Goal: Task Accomplishment & Management: Use online tool/utility

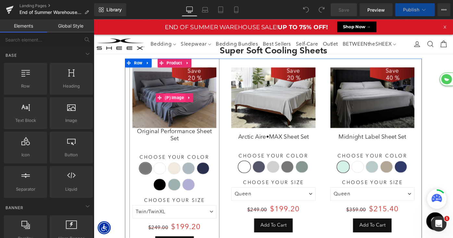
scroll to position [1689, 393]
click at [177, 104] on span "(P) Image" at bounding box center [182, 105] width 24 height 10
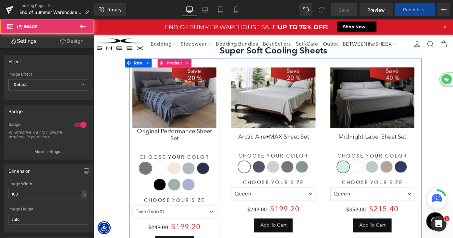
scroll to position [2096, 393]
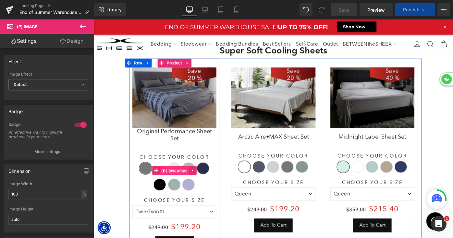
click at [166, 182] on span "(P) Swatches" at bounding box center [182, 185] width 32 height 10
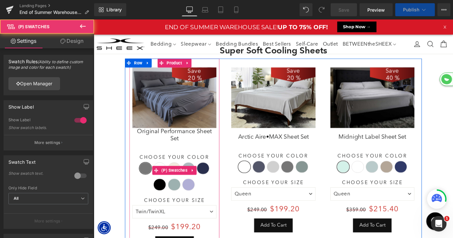
click at [166, 175] on label "Choose Your Color" at bounding box center [182, 172] width 92 height 8
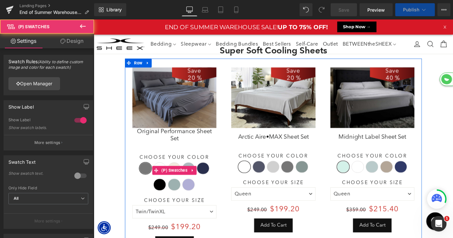
click at [166, 178] on span "Bright White" at bounding box center [166, 182] width 14 height 13
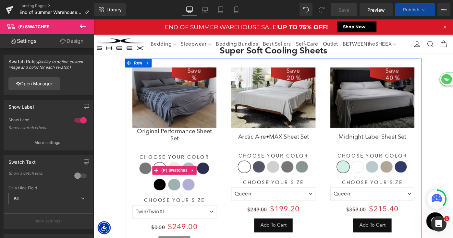
scroll to position [0, 0]
click at [181, 178] on span "Ecru" at bounding box center [182, 182] width 14 height 13
click at [195, 178] on span "Pearl Blue" at bounding box center [198, 182] width 14 height 13
click at [215, 180] on span "Navy" at bounding box center [214, 182] width 14 height 13
click at [198, 202] on span "Silver Lilac" at bounding box center [198, 200] width 14 height 13
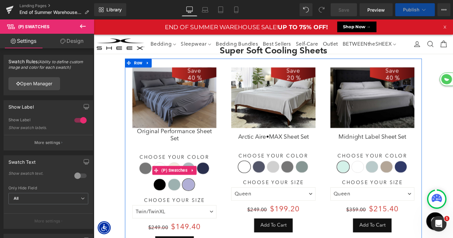
click at [179, 200] on span "Serene Green" at bounding box center [182, 200] width 14 height 13
select select "XL"
select select "M"
click at [167, 201] on span "Black" at bounding box center [166, 200] width 14 height 13
click at [184, 203] on span "Serene Green" at bounding box center [182, 200] width 14 height 13
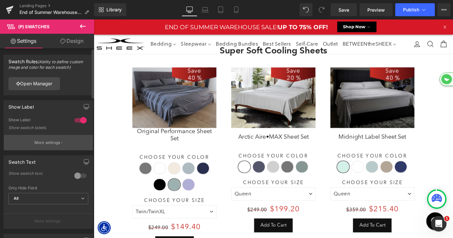
click at [46, 145] on p "More settings" at bounding box center [47, 143] width 26 height 6
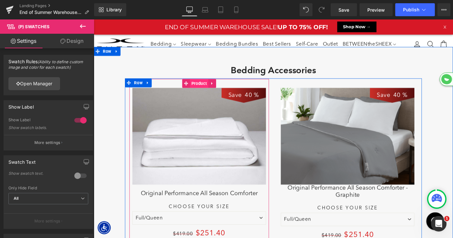
click at [203, 85] on span "Product" at bounding box center [209, 90] width 20 height 10
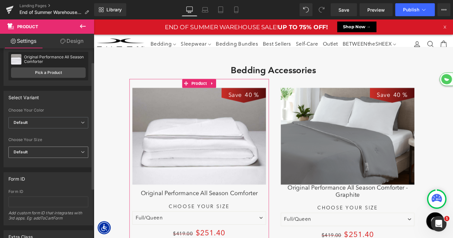
click at [47, 150] on span "Default" at bounding box center [48, 152] width 80 height 11
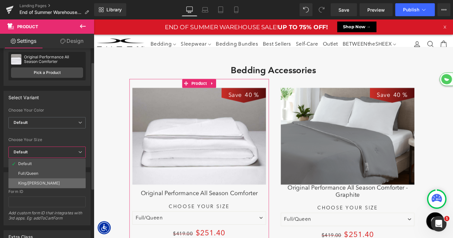
click at [39, 180] on li "King/[PERSON_NAME]" at bounding box center [46, 184] width 77 height 10
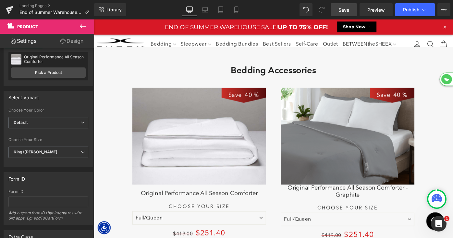
click at [346, 9] on span "Save" at bounding box center [344, 9] width 11 height 7
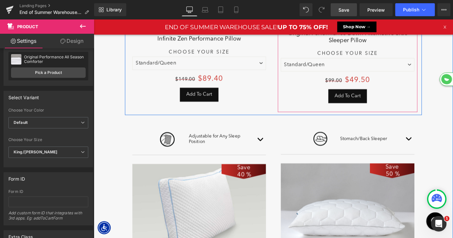
scroll to position [640, 0]
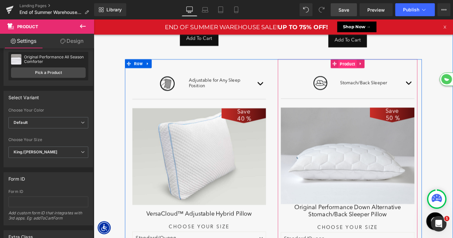
click at [369, 68] on span "Product" at bounding box center [371, 68] width 20 height 10
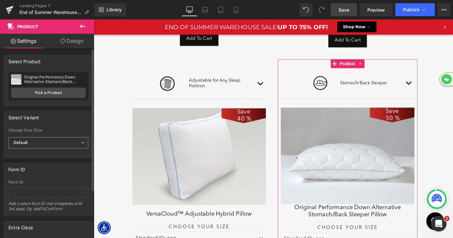
click at [62, 141] on span "Default" at bounding box center [48, 142] width 80 height 11
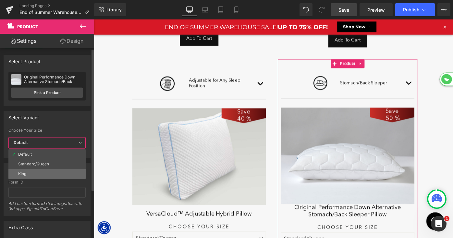
click at [61, 173] on li "King" at bounding box center [46, 174] width 77 height 10
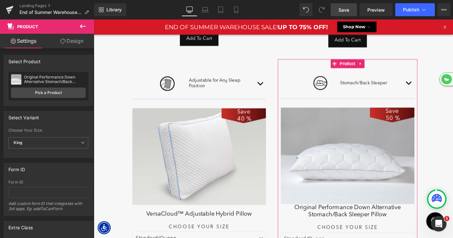
select select "King"
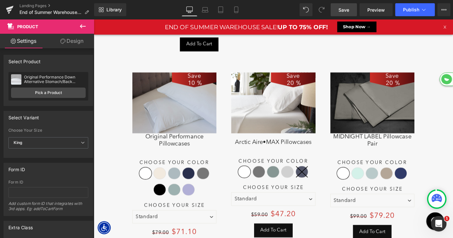
scroll to position [2652, 0]
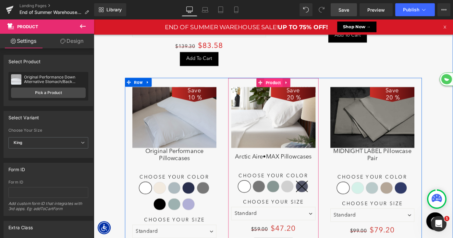
click at [286, 84] on span "Product" at bounding box center [290, 89] width 20 height 10
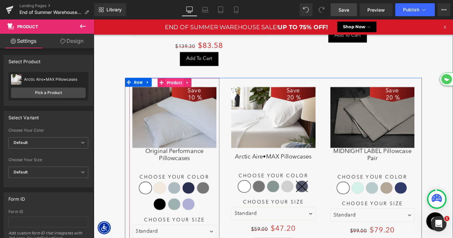
click at [178, 84] on span "Product" at bounding box center [182, 89] width 20 height 10
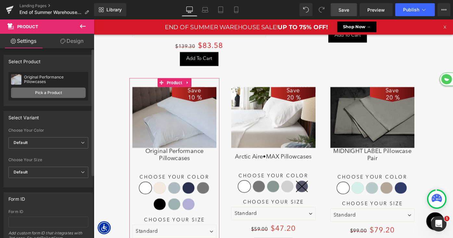
click at [50, 94] on link "Pick a Product" at bounding box center [48, 93] width 75 height 10
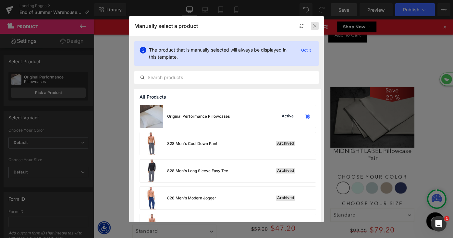
click at [314, 25] on icon at bounding box center [315, 26] width 5 height 5
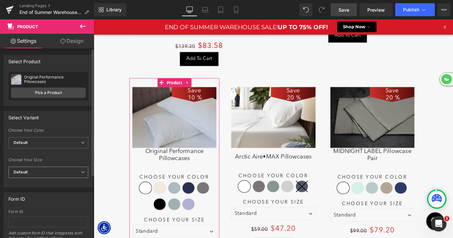
click at [44, 169] on span "Default" at bounding box center [48, 172] width 80 height 11
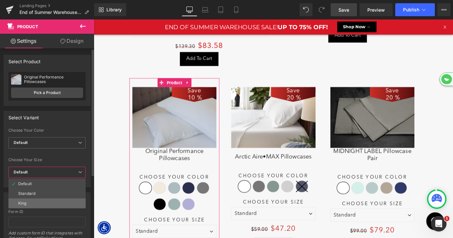
click at [38, 199] on li "King" at bounding box center [46, 204] width 77 height 10
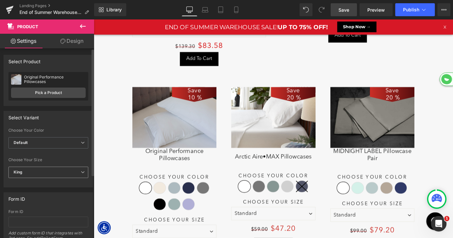
click at [44, 171] on span "King" at bounding box center [48, 172] width 80 height 11
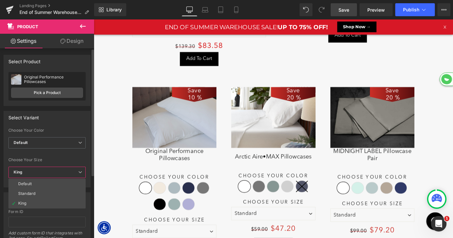
click at [45, 169] on span "King" at bounding box center [46, 172] width 77 height 11
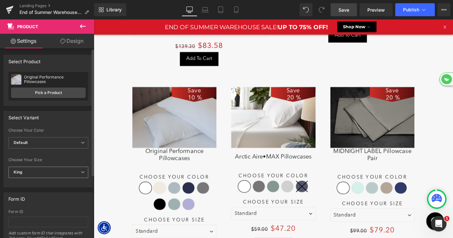
click at [45, 169] on span "King" at bounding box center [48, 172] width 80 height 11
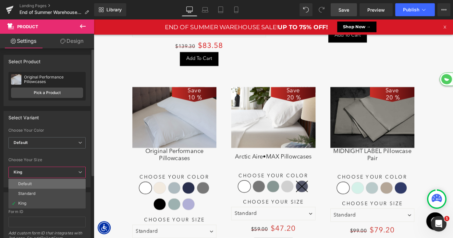
click at [42, 184] on li "Default" at bounding box center [46, 184] width 77 height 10
click at [56, 142] on span "Default" at bounding box center [46, 142] width 77 height 11
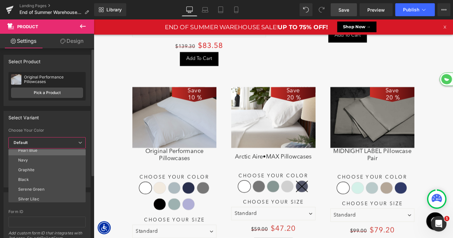
scroll to position [34, 0]
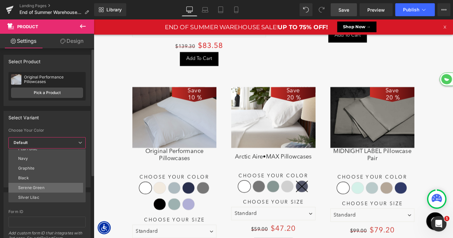
drag, startPoint x: 37, startPoint y: 188, endPoint x: 30, endPoint y: 145, distance: 43.7
click at [37, 188] on div "Serene Green" at bounding box center [31, 188] width 26 height 5
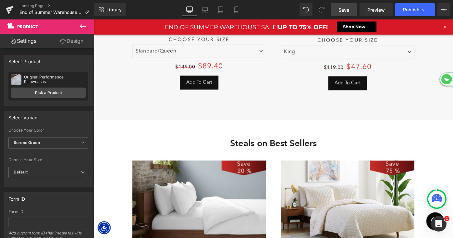
scroll to position [858, 0]
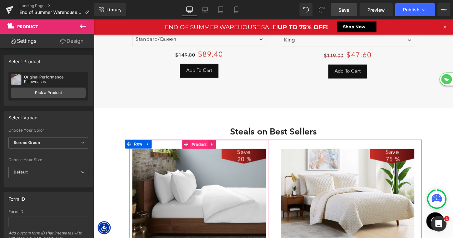
click at [205, 154] on span "Product" at bounding box center [209, 157] width 20 height 10
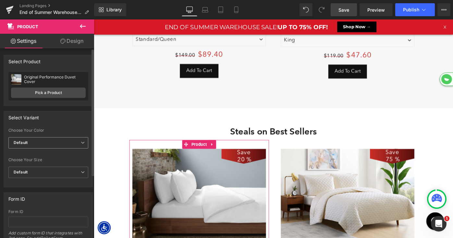
click at [61, 144] on span "Default" at bounding box center [48, 142] width 80 height 11
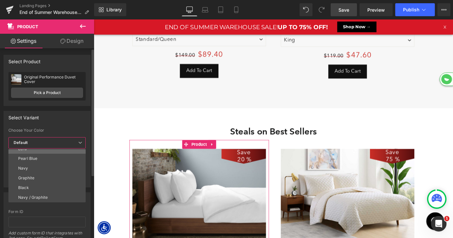
scroll to position [26, 0]
click at [49, 177] on li "Graphite" at bounding box center [48, 177] width 80 height 10
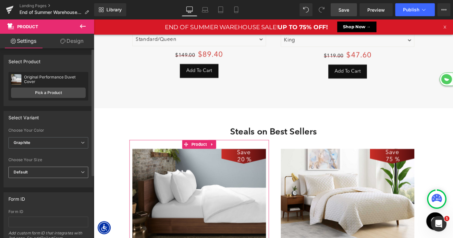
click at [60, 174] on span "Default" at bounding box center [48, 172] width 80 height 11
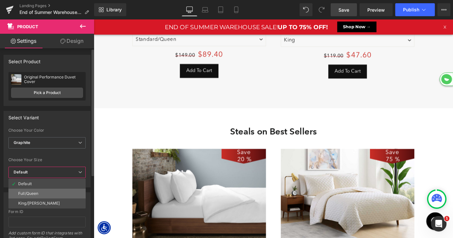
click at [43, 195] on li "Full/Queen" at bounding box center [46, 194] width 77 height 10
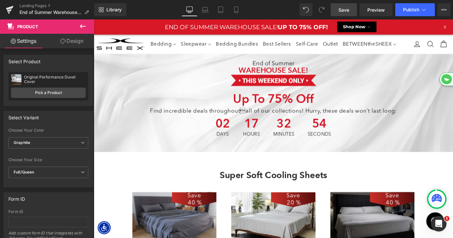
scroll to position [3312, 393]
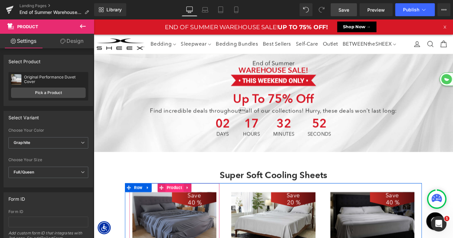
click at [177, 201] on span "Product" at bounding box center [182, 204] width 20 height 10
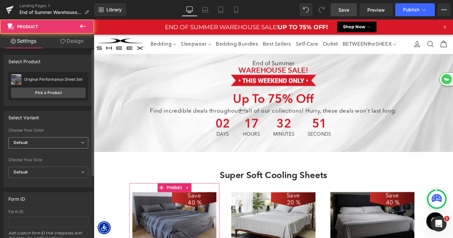
click at [56, 144] on span "Default" at bounding box center [48, 142] width 80 height 11
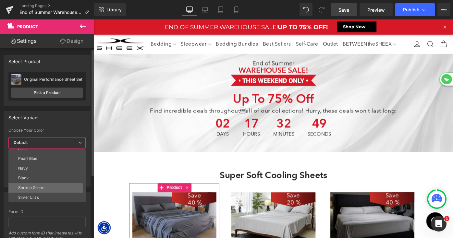
scroll to position [0, 0]
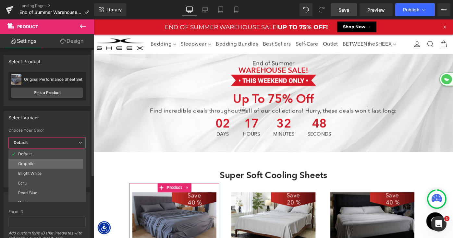
click at [40, 162] on li "Graphite" at bounding box center [48, 164] width 80 height 10
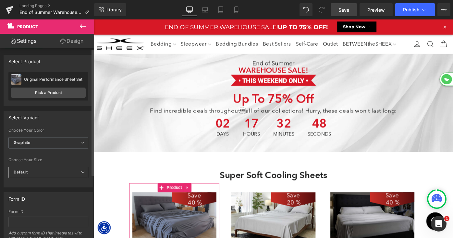
drag, startPoint x: 52, startPoint y: 167, endPoint x: 50, endPoint y: 171, distance: 4.2
click at [52, 167] on span "Default" at bounding box center [48, 172] width 80 height 11
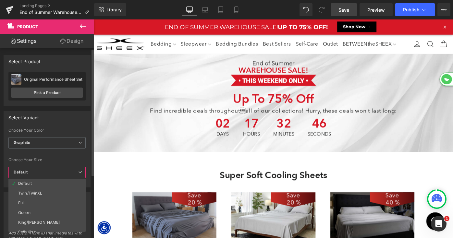
click at [50, 172] on span "Default" at bounding box center [46, 172] width 77 height 11
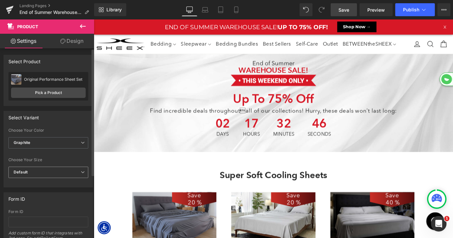
click at [50, 172] on span "Default" at bounding box center [48, 172] width 80 height 11
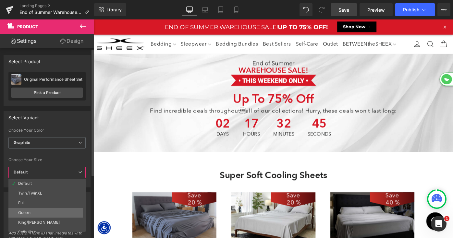
click at [44, 215] on li "Queen" at bounding box center [48, 213] width 80 height 10
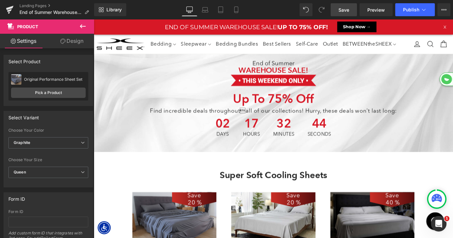
select select "Queen"
click at [351, 7] on link "Save" at bounding box center [344, 9] width 26 height 13
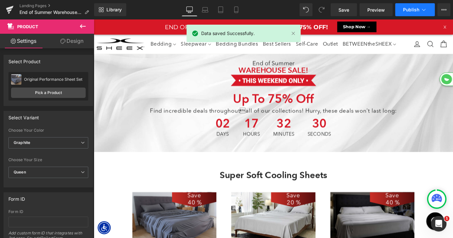
click at [407, 13] on button "Publish" at bounding box center [416, 9] width 40 height 13
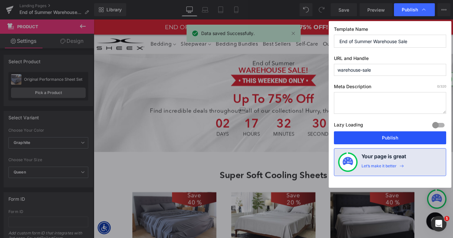
click at [383, 136] on button "Publish" at bounding box center [390, 138] width 112 height 13
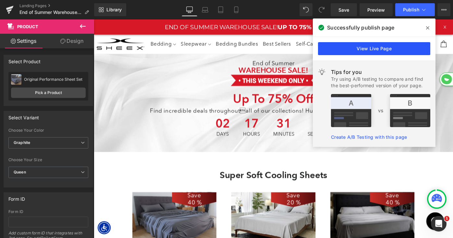
click at [410, 44] on link "View Live Page" at bounding box center [374, 48] width 112 height 13
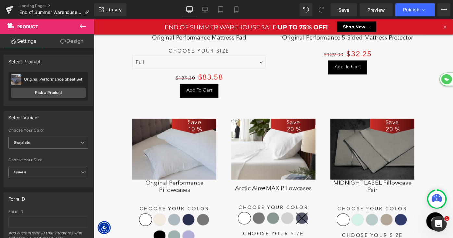
scroll to position [2604, 0]
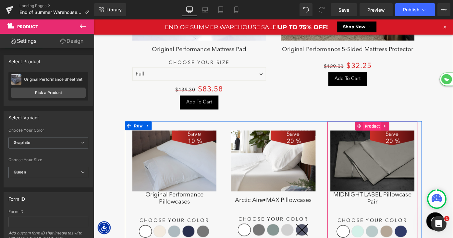
click at [397, 131] on span "Product" at bounding box center [398, 136] width 20 height 10
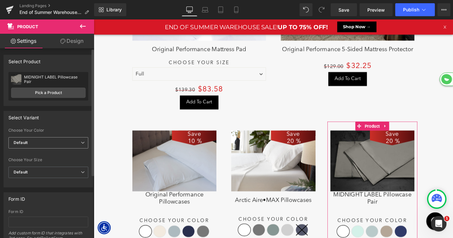
click at [43, 144] on span "Default" at bounding box center [48, 142] width 80 height 11
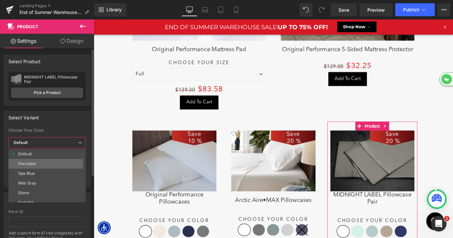
scroll to position [5, 0]
click at [38, 176] on li "Mist Gray" at bounding box center [48, 178] width 80 height 10
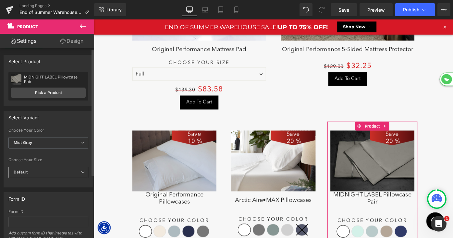
click at [48, 173] on span "Default" at bounding box center [48, 172] width 80 height 11
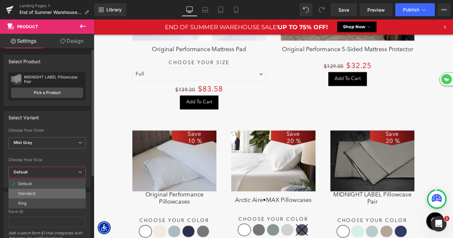
drag, startPoint x: 227, startPoint y: 19, endPoint x: 44, endPoint y: 192, distance: 251.5
click at [44, 192] on li "Standard" at bounding box center [46, 194] width 77 height 10
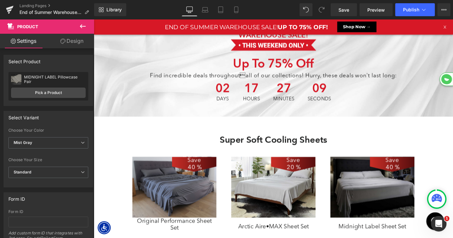
scroll to position [71, 0]
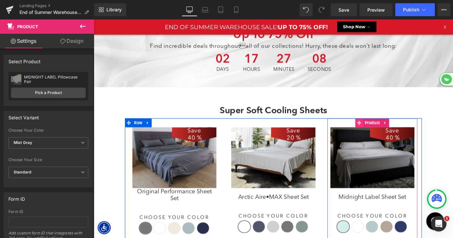
drag, startPoint x: 397, startPoint y: 130, endPoint x: 385, endPoint y: 131, distance: 12.0
click at [397, 130] on span "Product" at bounding box center [398, 133] width 20 height 10
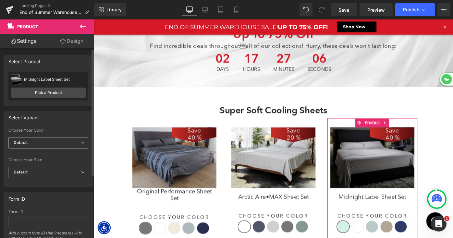
click at [49, 143] on span "Default" at bounding box center [48, 142] width 80 height 11
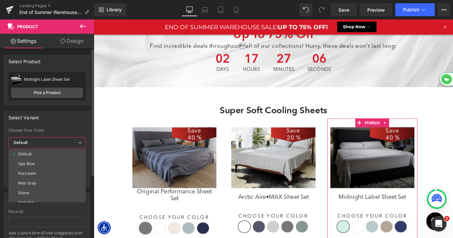
click at [44, 175] on li "Porcelain" at bounding box center [48, 174] width 80 height 10
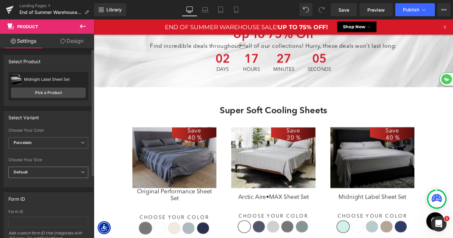
click at [47, 174] on span "Default" at bounding box center [48, 172] width 80 height 11
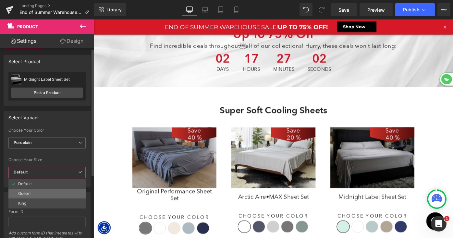
click at [43, 194] on li "Queen" at bounding box center [46, 194] width 77 height 10
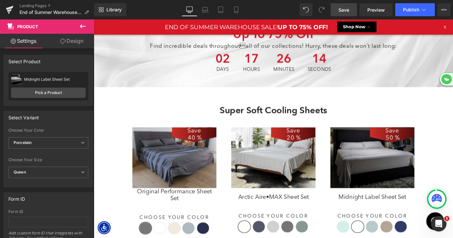
click at [343, 6] on span "Save" at bounding box center [344, 9] width 11 height 7
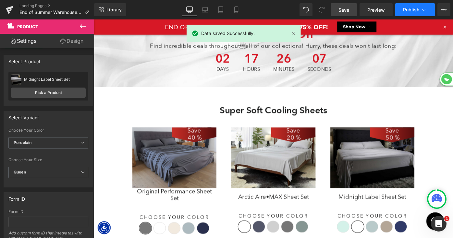
click at [409, 11] on span "Publish" at bounding box center [411, 9] width 16 height 5
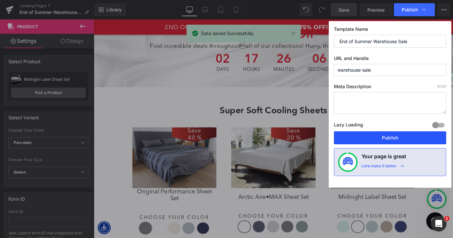
click at [369, 133] on button "Publish" at bounding box center [390, 138] width 112 height 13
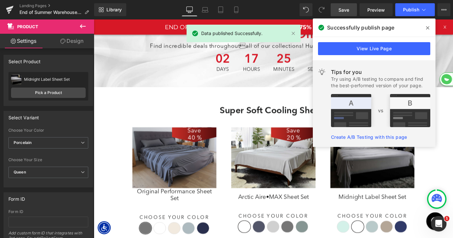
click at [428, 25] on icon at bounding box center [427, 27] width 3 height 5
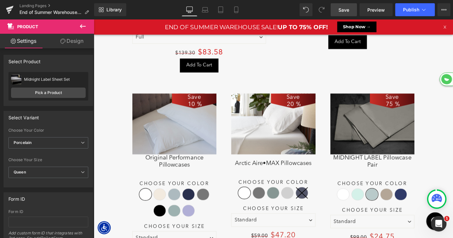
scroll to position [2639, 0]
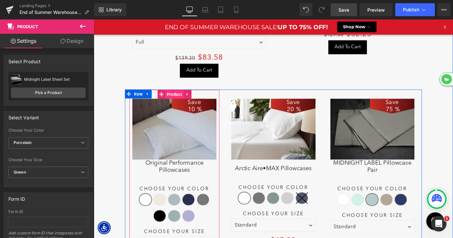
click at [178, 96] on span "Product" at bounding box center [182, 101] width 20 height 10
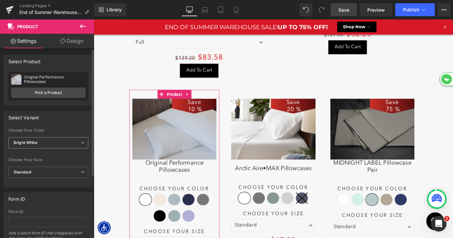
click at [48, 141] on span "Bright White" at bounding box center [48, 142] width 80 height 11
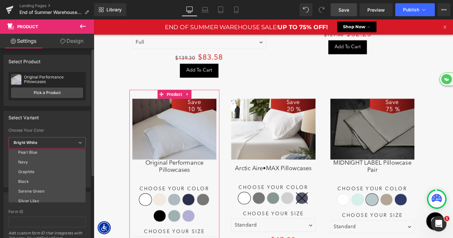
scroll to position [34, 0]
click at [33, 188] on div "Serene Green" at bounding box center [31, 188] width 26 height 5
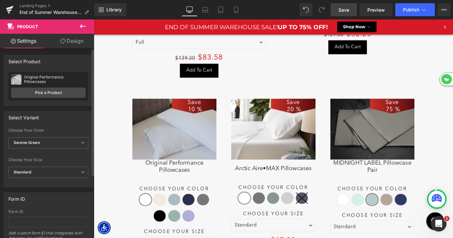
click at [58, 173] on span "Standard" at bounding box center [48, 172] width 80 height 11
click at [77, 155] on div at bounding box center [48, 154] width 80 height 4
drag, startPoint x: 341, startPoint y: 10, endPoint x: 288, endPoint y: 21, distance: 54.1
click at [341, 10] on span "Save" at bounding box center [344, 9] width 11 height 7
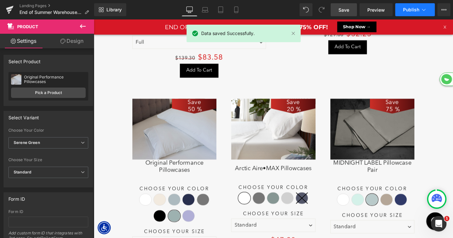
click at [407, 10] on span "Publish" at bounding box center [411, 9] width 16 height 5
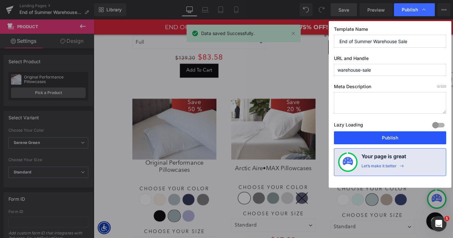
click at [361, 136] on button "Publish" at bounding box center [390, 138] width 112 height 13
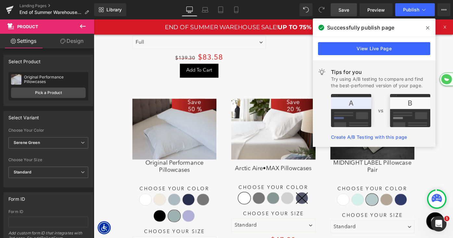
click at [427, 27] on icon at bounding box center [427, 27] width 3 height 3
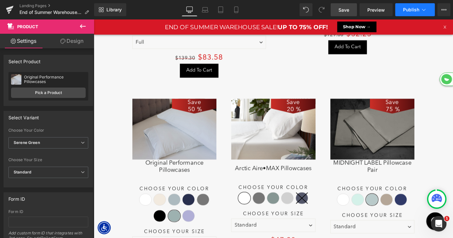
click at [415, 11] on span "Publish" at bounding box center [411, 9] width 16 height 5
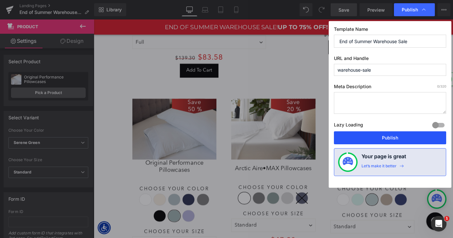
click at [384, 137] on button "Publish" at bounding box center [390, 138] width 112 height 13
